Goal: Task Accomplishment & Management: Use online tool/utility

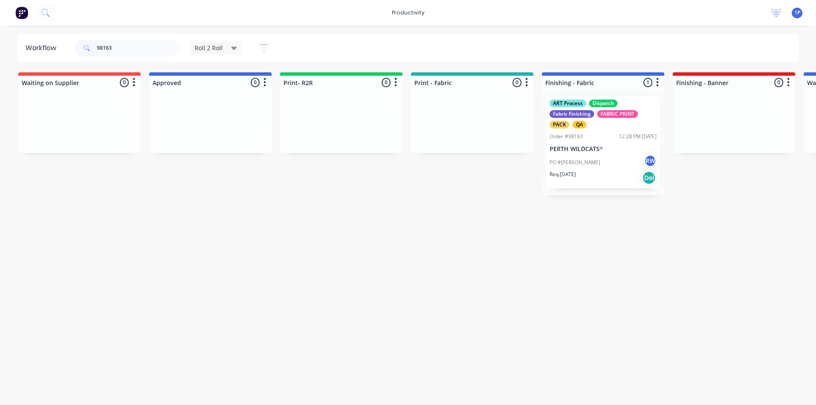
click at [149, 48] on input "98163" at bounding box center [139, 48] width 84 height 17
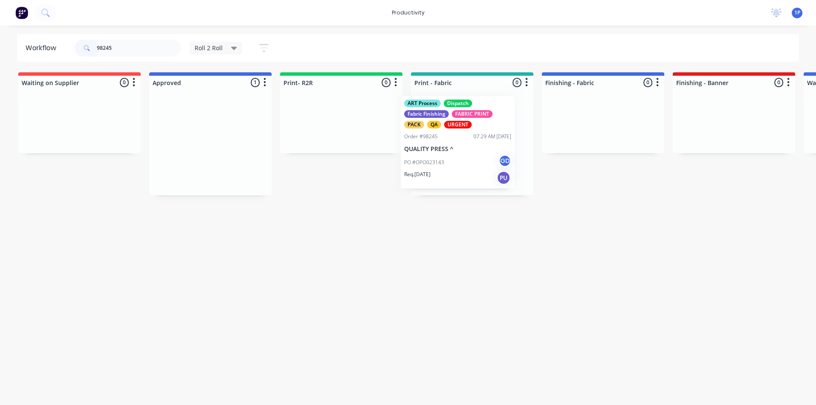
drag, startPoint x: 210, startPoint y: 149, endPoint x: 467, endPoint y: 149, distance: 256.8
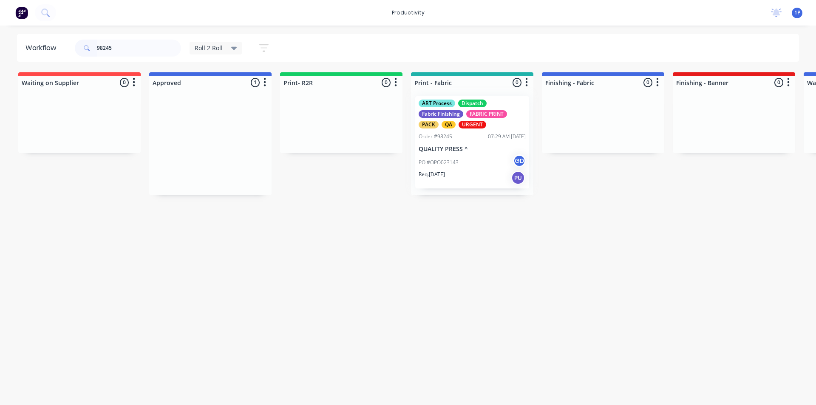
type input "98245"
click at [456, 155] on div at bounding box center [472, 142] width 122 height 106
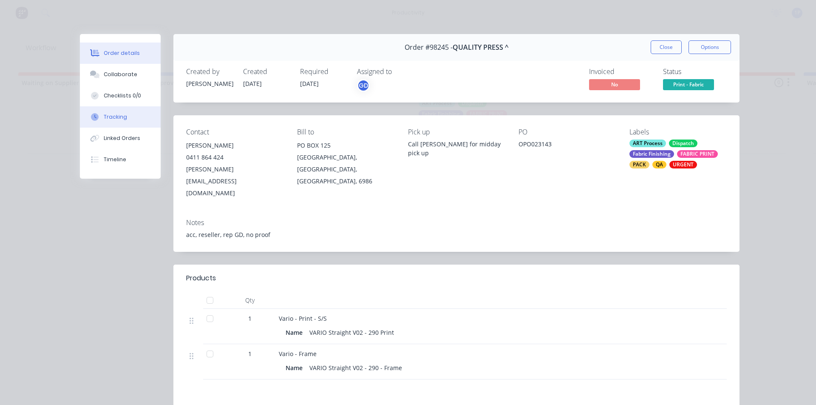
click at [125, 113] on button "Tracking" at bounding box center [120, 116] width 81 height 21
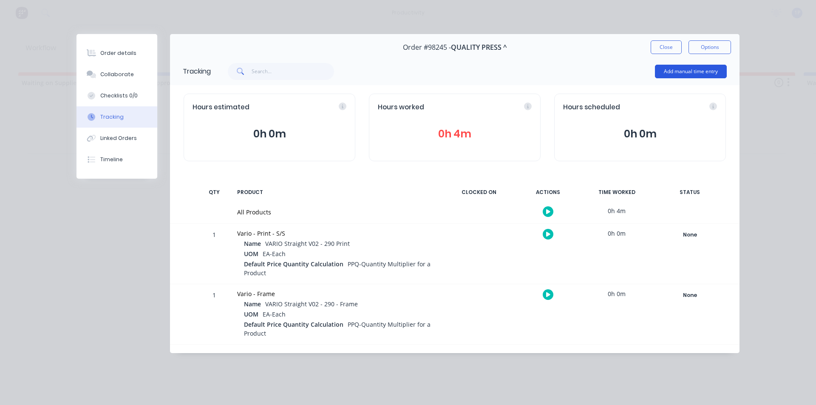
click at [675, 72] on button "Add manual time entry" at bounding box center [691, 72] width 72 height 14
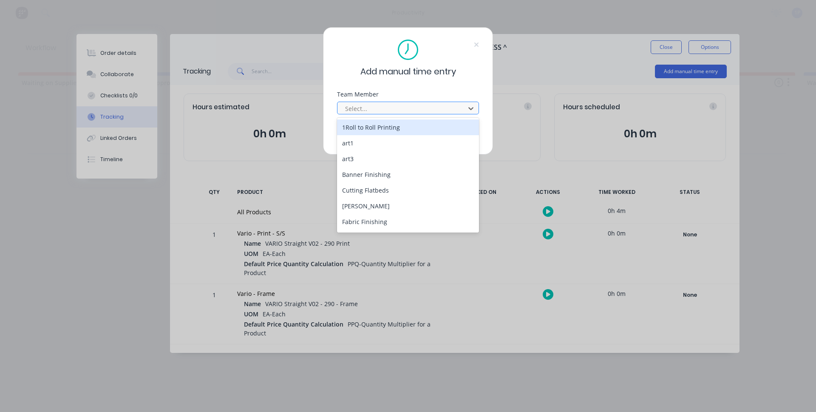
click at [390, 106] on div at bounding box center [402, 108] width 117 height 11
click at [370, 131] on div "1Roll to Roll Printing" at bounding box center [408, 127] width 142 height 16
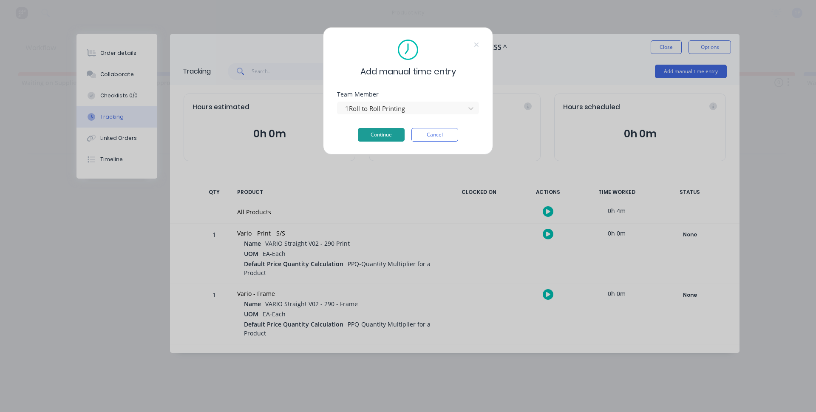
click at [369, 133] on button "Continue" at bounding box center [381, 135] width 47 height 14
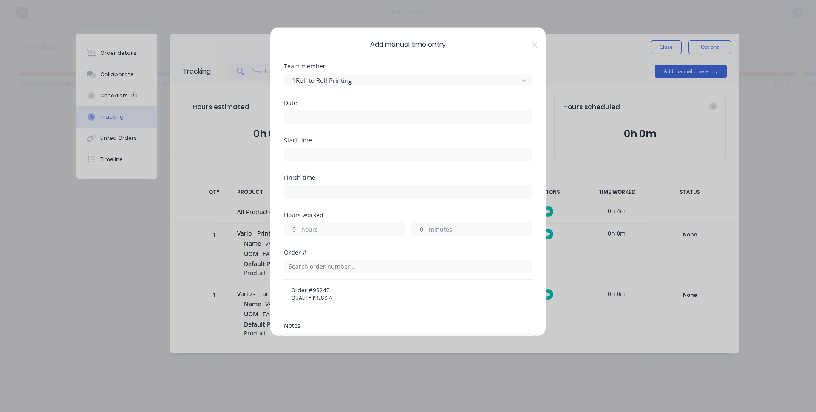
click at [324, 122] on input at bounding box center [407, 117] width 247 height 13
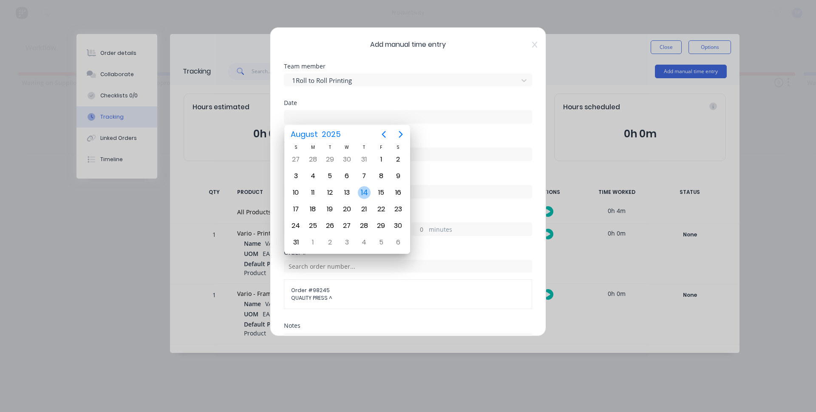
click at [365, 194] on div "14" at bounding box center [364, 192] width 13 height 13
type input "[DATE]"
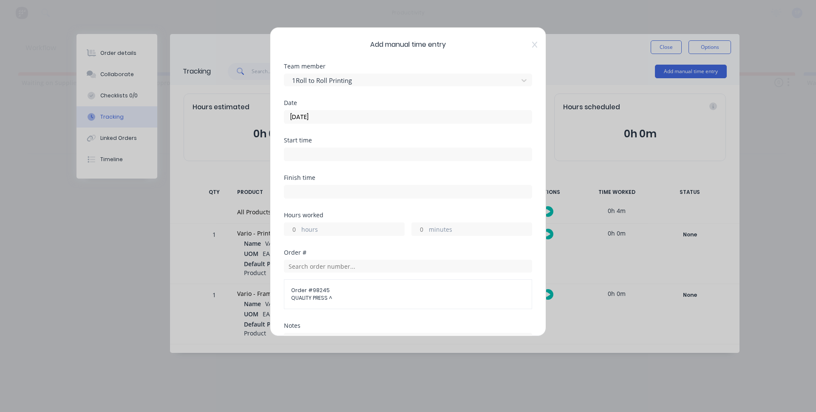
click at [338, 156] on input at bounding box center [407, 154] width 247 height 13
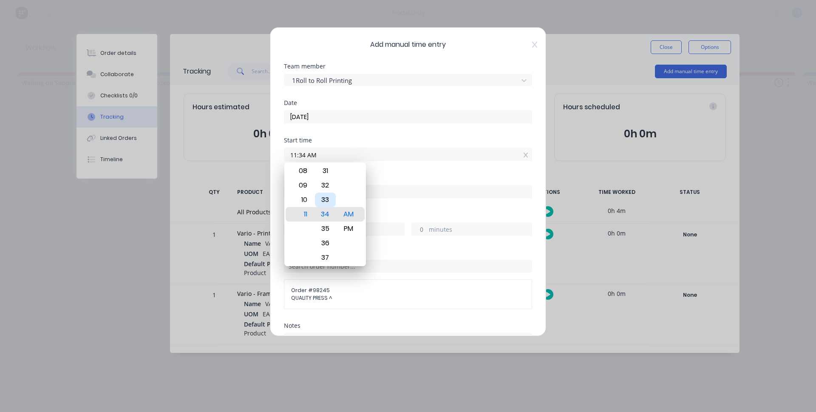
click at [330, 198] on div "33" at bounding box center [325, 200] width 21 height 14
type input "11:33 AM"
click at [351, 216] on div "AM" at bounding box center [348, 214] width 21 height 14
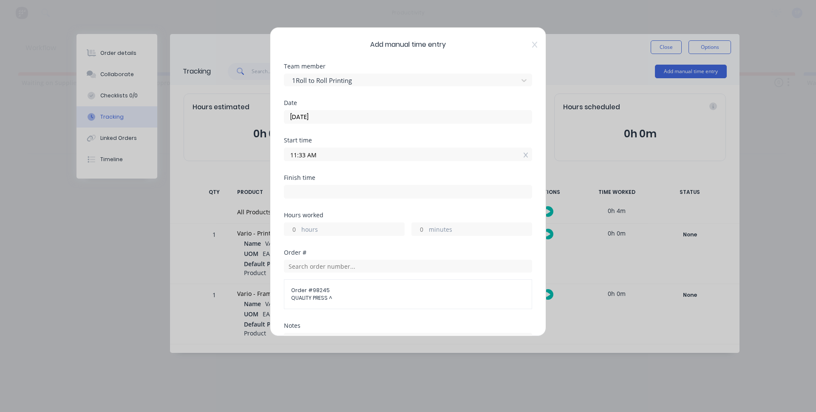
click at [358, 188] on input at bounding box center [407, 191] width 247 height 13
type input "11:58 AM"
type input "0"
type input "25"
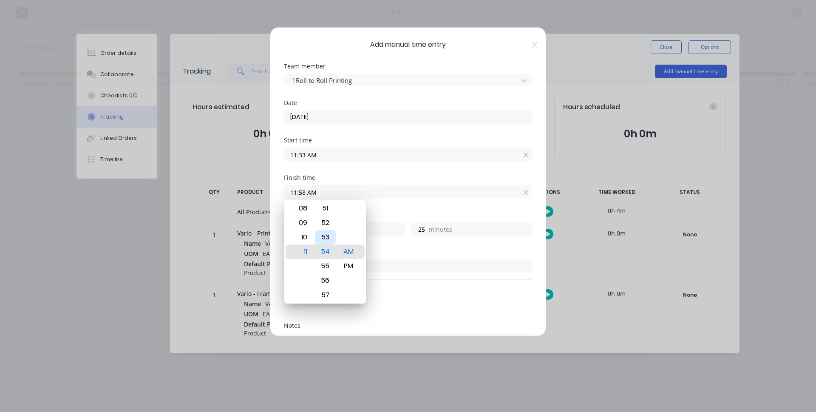
type input "11:54 AM"
type input "21"
click at [326, 227] on div "52" at bounding box center [325, 223] width 21 height 14
type input "11:52 AM"
type input "19"
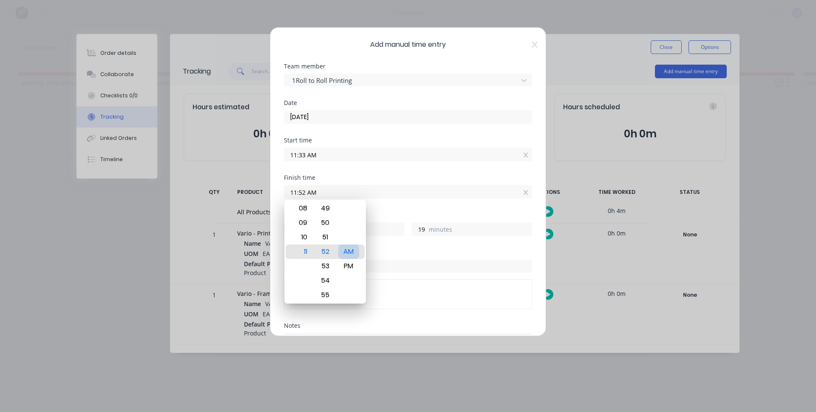
click at [344, 252] on div "AM" at bounding box center [348, 251] width 21 height 14
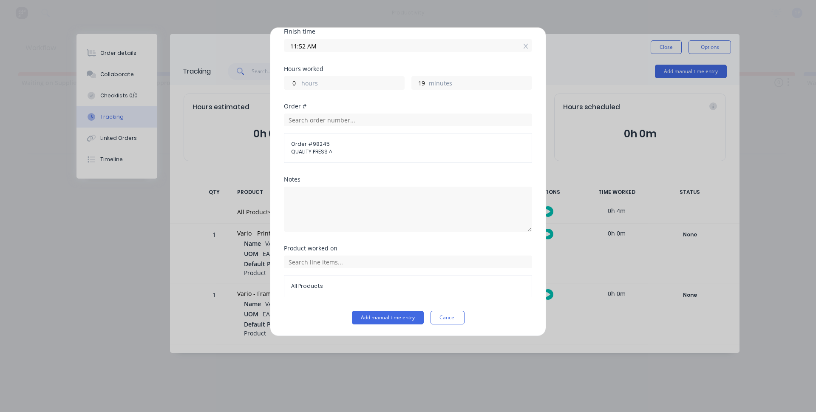
scroll to position [147, 0]
click at [341, 263] on input "text" at bounding box center [408, 261] width 248 height 13
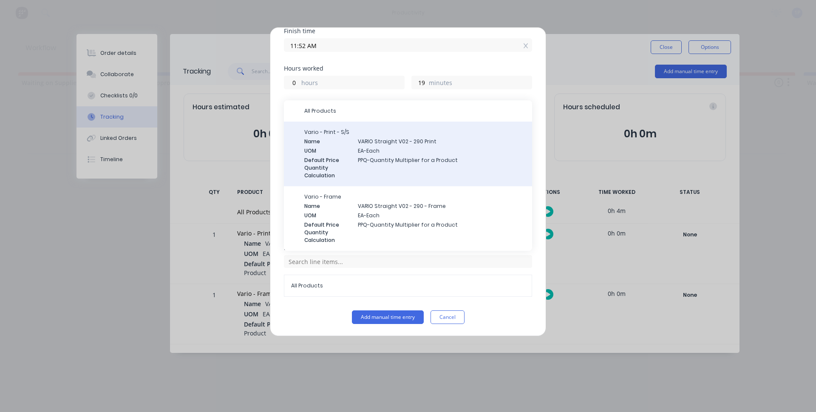
click at [351, 177] on div "Default Price Quantity Calculation PPQ-Quantity Multiplier for a Product" at bounding box center [414, 167] width 221 height 23
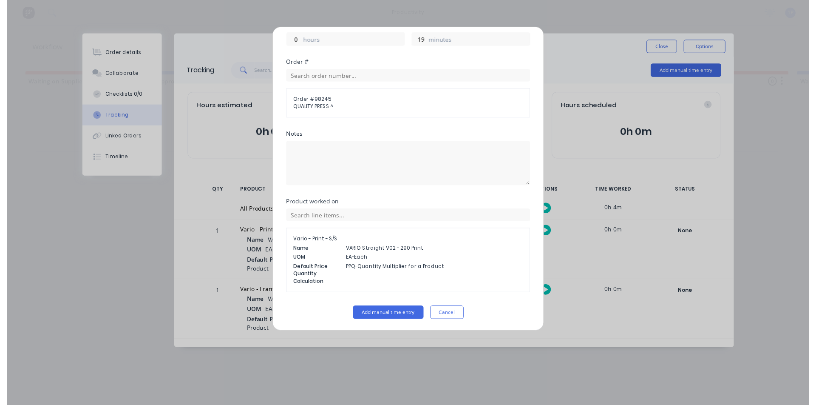
scroll to position [190, 0]
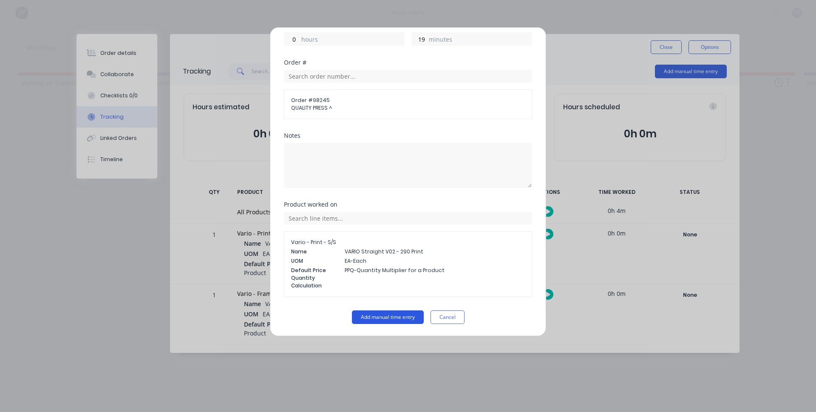
click at [385, 317] on button "Add manual time entry" at bounding box center [388, 317] width 72 height 14
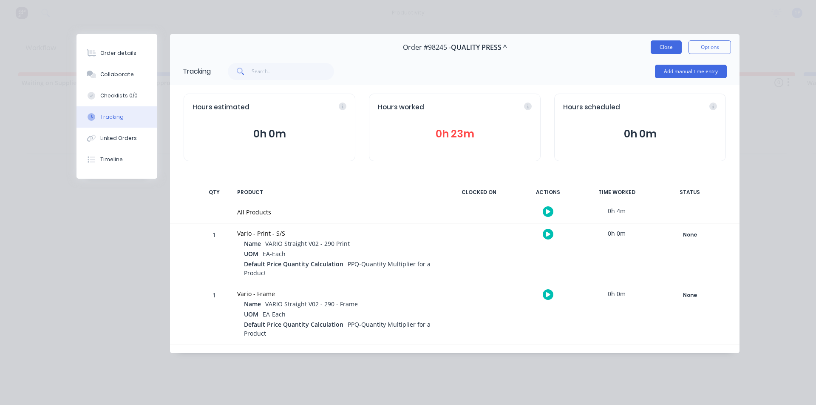
click at [660, 51] on button "Close" at bounding box center [666, 47] width 31 height 14
